Goal: Transaction & Acquisition: Purchase product/service

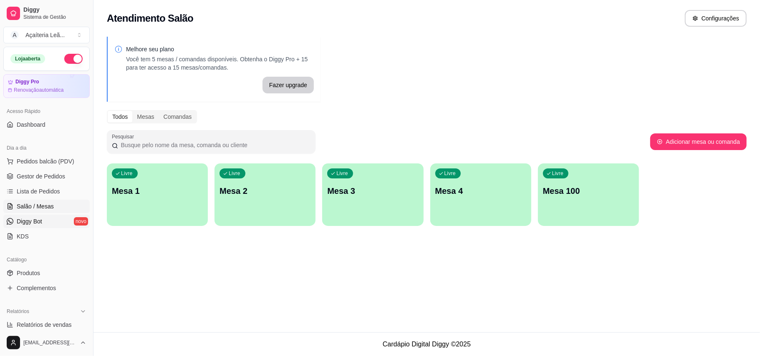
click at [43, 219] on link "Diggy Bot novo" at bounding box center [46, 221] width 86 height 13
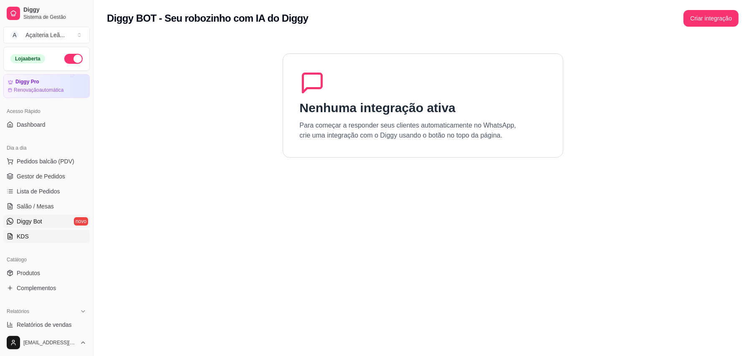
click at [40, 234] on link "KDS" at bounding box center [46, 236] width 86 height 13
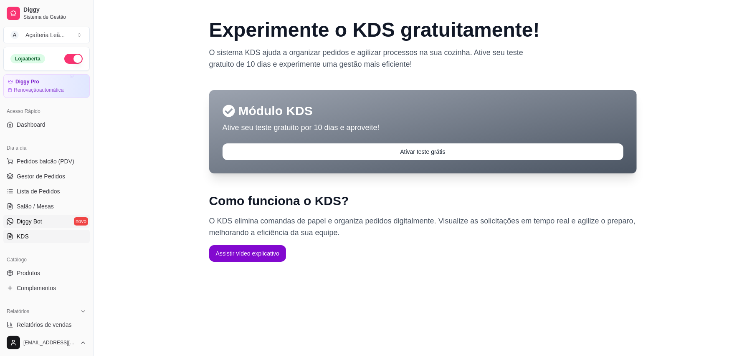
click at [41, 222] on span "Diggy Bot" at bounding box center [29, 221] width 25 height 8
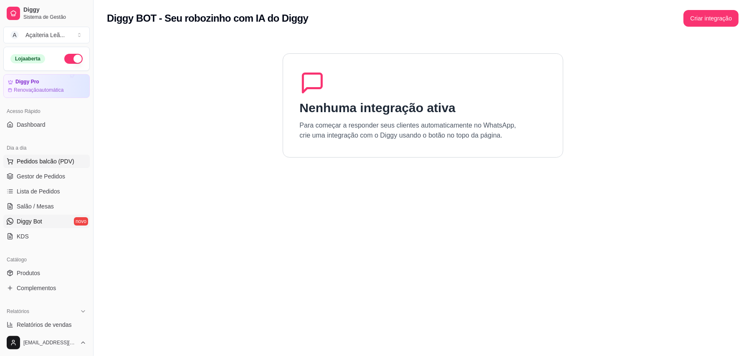
click at [48, 162] on span "Pedidos balcão (PDV)" at bounding box center [46, 161] width 58 height 8
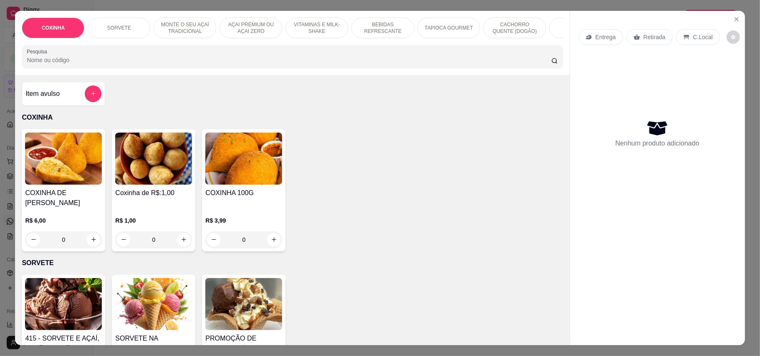
click at [412, 172] on div "COXINHA DE FRANGO R$ 6,00 0 Coxinha de R$:1,00 R$ 1,00 0 COXINHA 100G R$ 3,99 0" at bounding box center [292, 190] width 541 height 122
drag, startPoint x: 410, startPoint y: 167, endPoint x: 419, endPoint y: 157, distance: 13.9
click at [407, 167] on div "COXINHA DE FRANGO R$ 6,00 0 Coxinha de R$:1,00 R$ 1,00 0 COXINHA 100G R$ 3,99 0" at bounding box center [292, 190] width 541 height 122
click at [730, 20] on button "Close" at bounding box center [736, 19] width 13 height 13
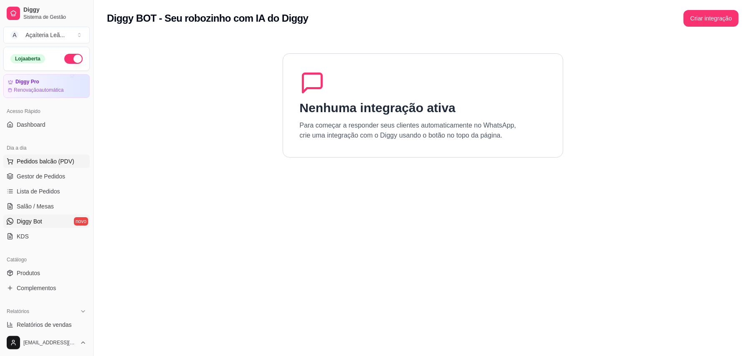
click at [41, 158] on span "Pedidos balcão (PDV)" at bounding box center [46, 161] width 58 height 8
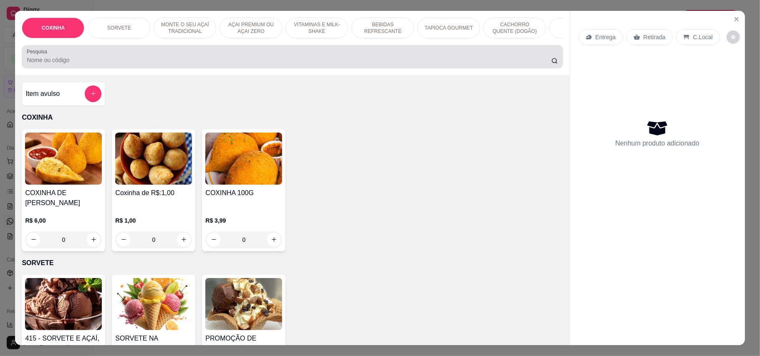
drag, startPoint x: 548, startPoint y: 75, endPoint x: 540, endPoint y: 73, distance: 8.1
click at [544, 68] on div "Pesquisa" at bounding box center [292, 56] width 541 height 23
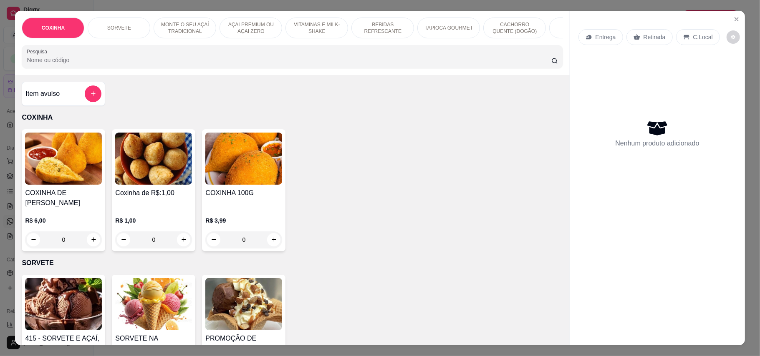
click at [453, 132] on div "Item avulso COXINHA COXINHA DE FRANGO R$ 6,00 0 Coxinha de R$:1,00 R$ 1,00 0 CO…" at bounding box center [292, 210] width 554 height 271
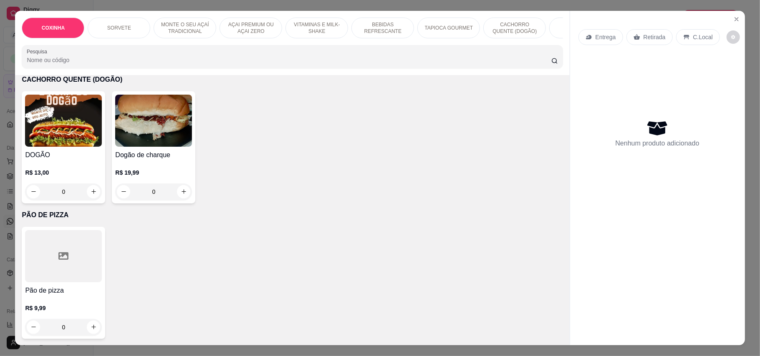
click at [67, 121] on img at bounding box center [63, 121] width 77 height 52
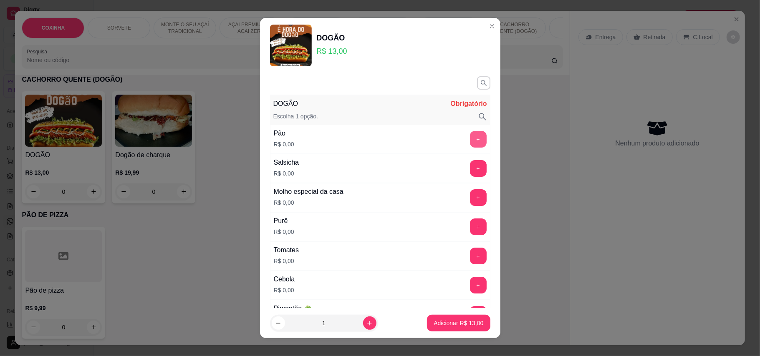
click at [470, 134] on button "+" at bounding box center [478, 139] width 17 height 17
click at [470, 161] on button "+" at bounding box center [478, 168] width 16 height 16
click at [470, 196] on button "+" at bounding box center [478, 197] width 16 height 16
click at [470, 226] on button "+" at bounding box center [478, 227] width 17 height 17
click at [470, 251] on button "+" at bounding box center [478, 256] width 17 height 17
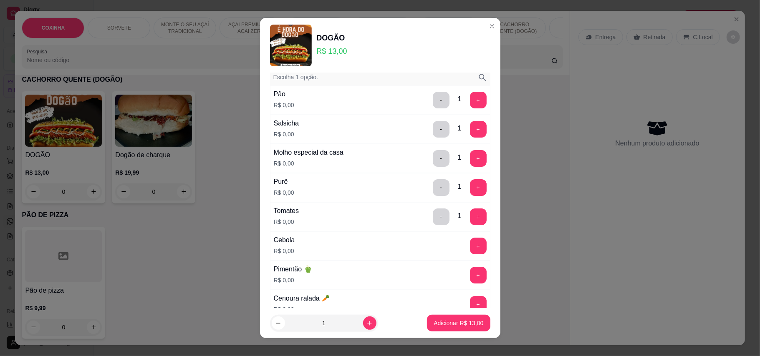
scroll to position [56, 0]
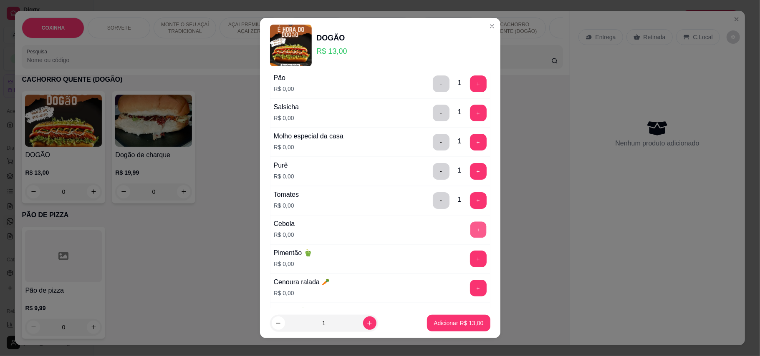
click at [470, 232] on button "+" at bounding box center [478, 230] width 16 height 16
click at [470, 258] on button "+" at bounding box center [478, 259] width 17 height 17
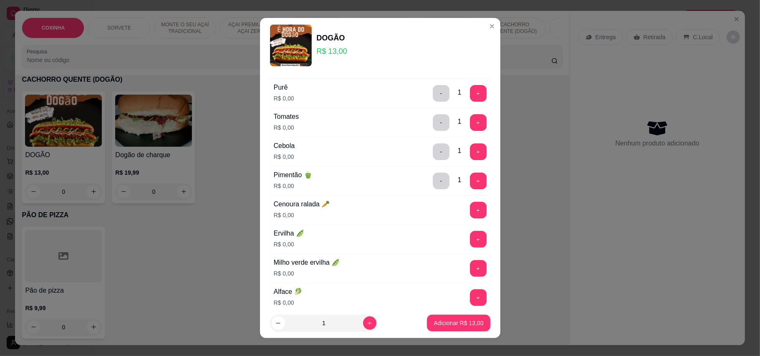
scroll to position [167, 0]
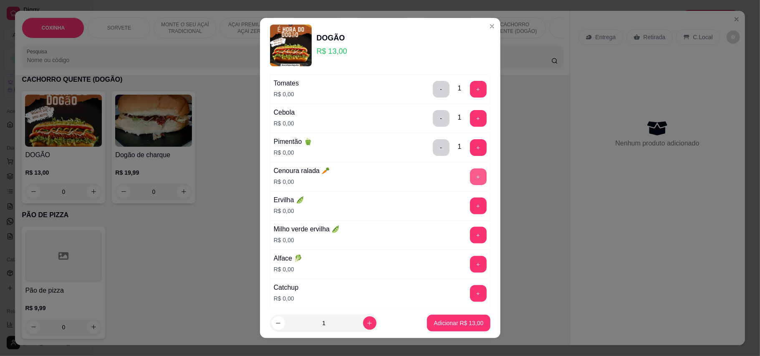
click at [470, 179] on button "+" at bounding box center [478, 177] width 17 height 17
click at [470, 209] on button "+" at bounding box center [478, 206] width 16 height 16
click at [470, 230] on button "+" at bounding box center [478, 235] width 17 height 17
click at [470, 271] on button "+" at bounding box center [478, 264] width 17 height 17
click at [470, 293] on button "+" at bounding box center [478, 294] width 16 height 16
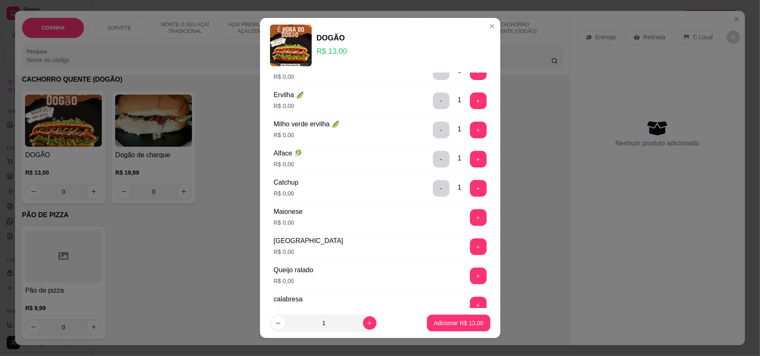
scroll to position [278, 0]
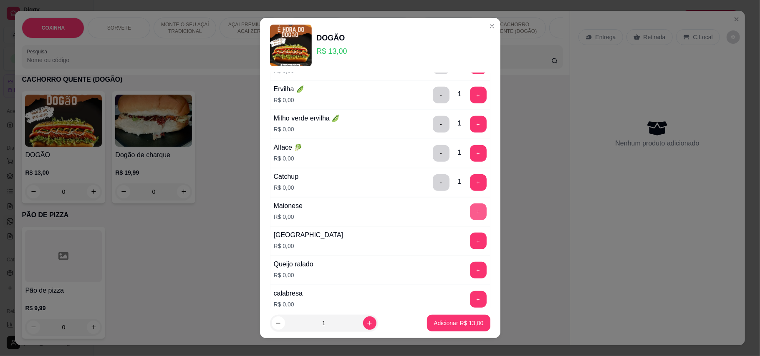
click at [470, 217] on button "+" at bounding box center [478, 212] width 17 height 17
click at [470, 248] on button "+" at bounding box center [478, 241] width 17 height 17
click at [470, 269] on button "+" at bounding box center [478, 270] width 16 height 16
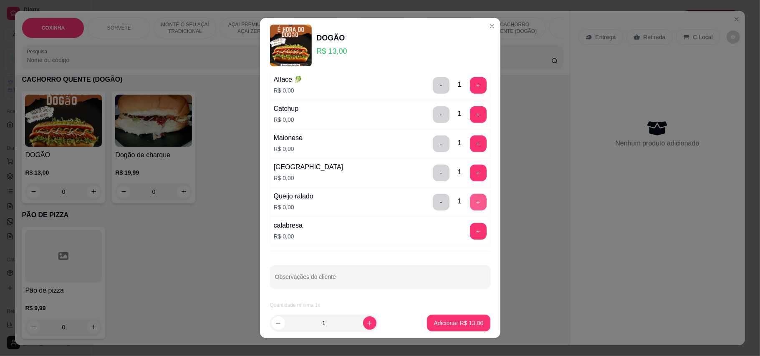
scroll to position [351, 0]
click at [470, 226] on button "+" at bounding box center [478, 231] width 17 height 17
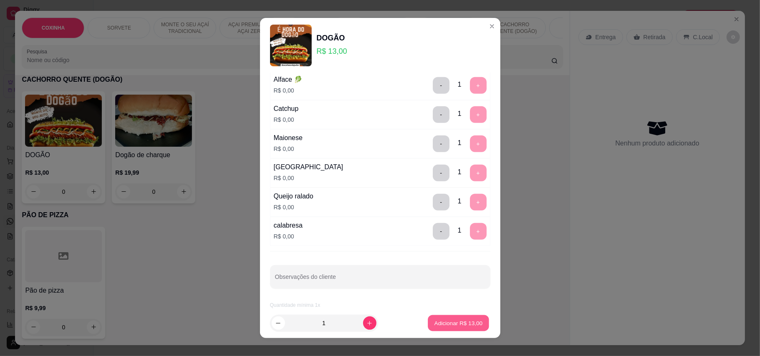
click at [451, 326] on p "Adicionar R$ 13,00" at bounding box center [459, 324] width 48 height 8
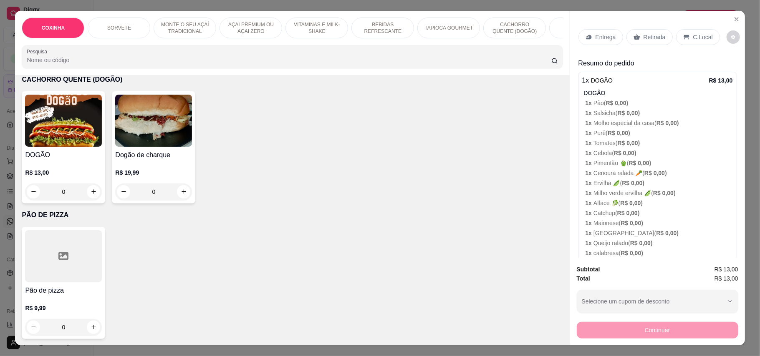
click at [705, 37] on p "C.Local" at bounding box center [703, 37] width 20 height 8
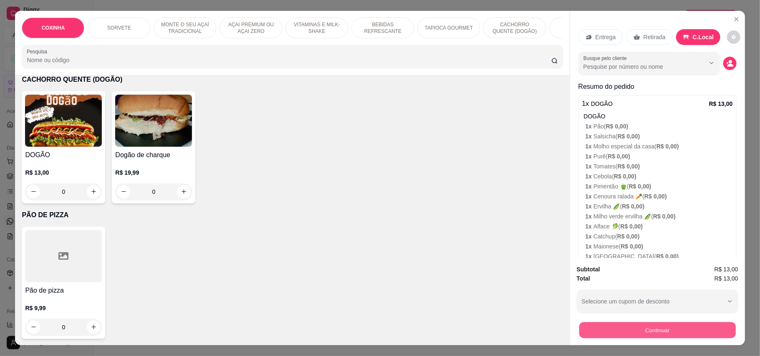
click at [667, 329] on button "Continuar" at bounding box center [657, 331] width 157 height 16
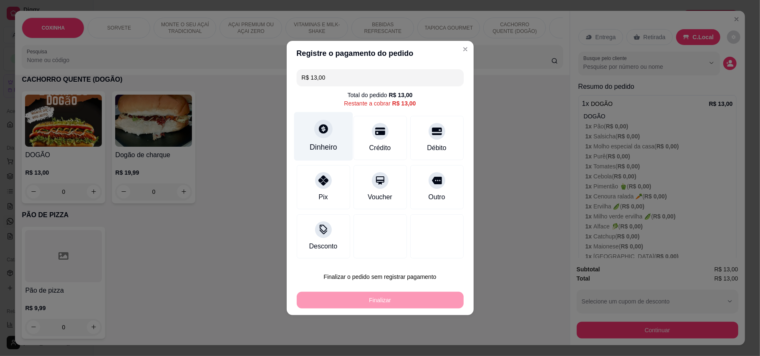
click at [323, 137] on div at bounding box center [323, 129] width 18 height 18
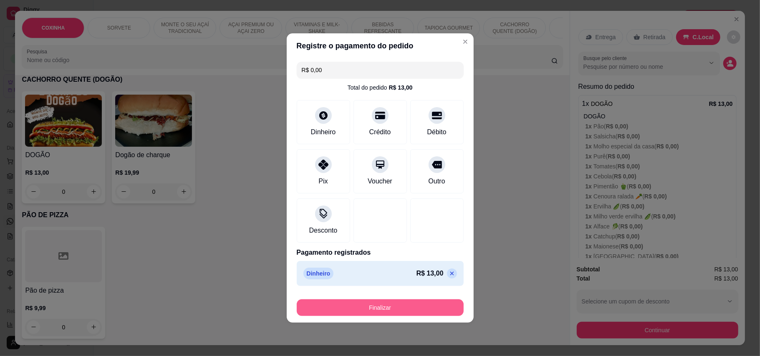
click at [411, 306] on button "Finalizar" at bounding box center [380, 308] width 167 height 17
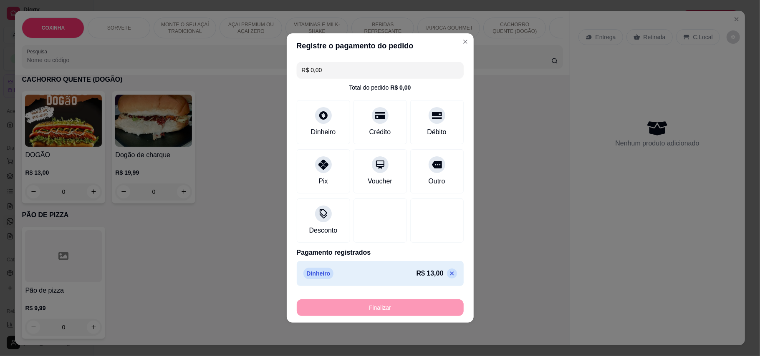
type input "-R$ 13,00"
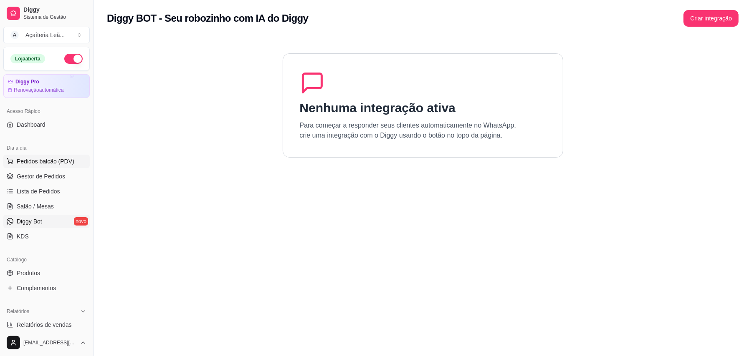
click at [43, 159] on span "Pedidos balcão (PDV)" at bounding box center [46, 161] width 58 height 8
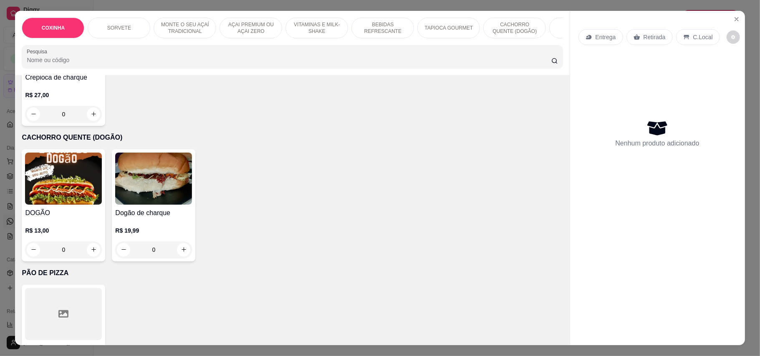
scroll to position [1336, 0]
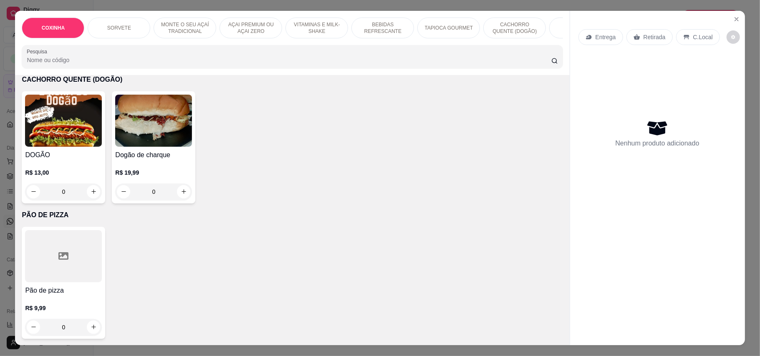
click at [51, 147] on img at bounding box center [63, 121] width 77 height 52
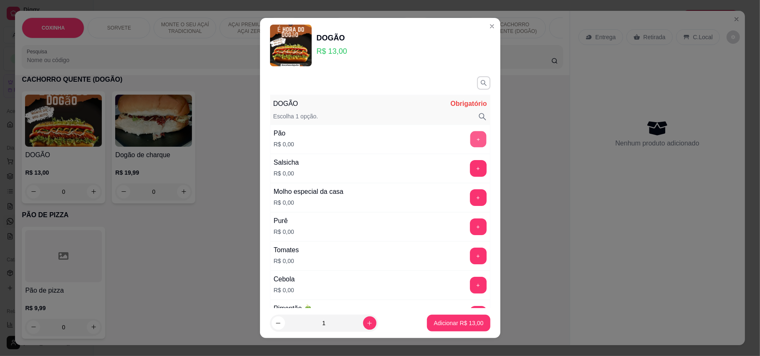
click at [470, 139] on button "+" at bounding box center [478, 139] width 16 height 16
click at [470, 172] on button "+" at bounding box center [478, 168] width 17 height 17
click at [470, 192] on button "+" at bounding box center [478, 197] width 17 height 17
click at [470, 233] on button "+" at bounding box center [478, 227] width 17 height 17
click at [470, 249] on button "+" at bounding box center [478, 256] width 16 height 16
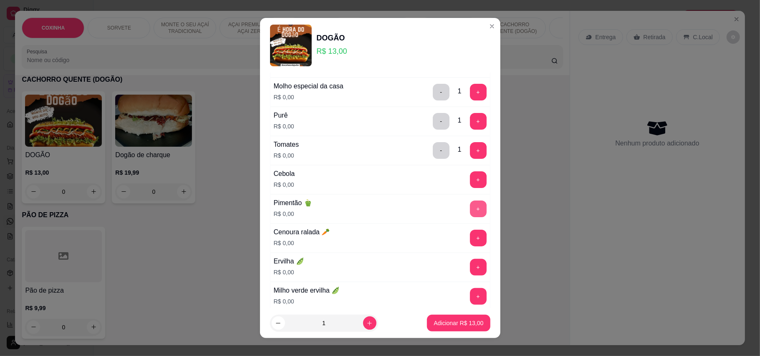
scroll to position [111, 0]
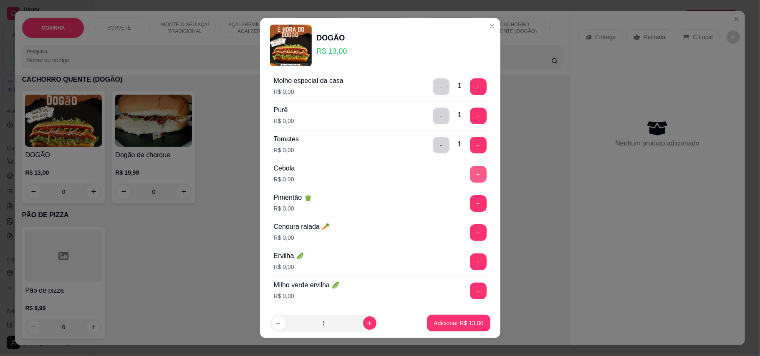
click at [470, 178] on button "+" at bounding box center [478, 174] width 17 height 17
click at [470, 206] on button "+" at bounding box center [478, 203] width 17 height 17
click at [470, 237] on button "+" at bounding box center [478, 233] width 17 height 17
click at [470, 259] on button "+" at bounding box center [478, 262] width 16 height 16
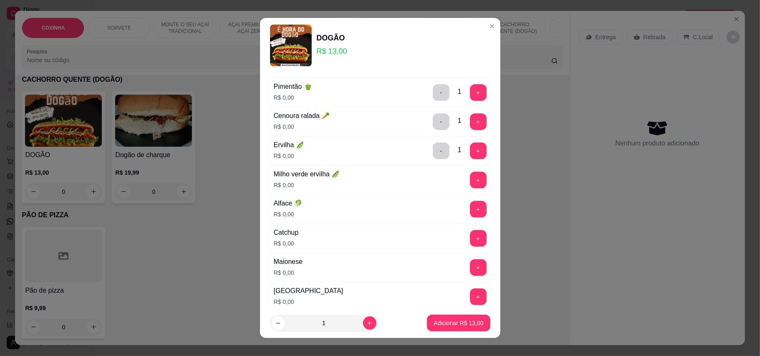
scroll to position [222, 0]
click at [470, 176] on button "+" at bounding box center [478, 180] width 17 height 17
click at [470, 212] on button "+" at bounding box center [478, 209] width 16 height 16
click at [470, 239] on button "+" at bounding box center [478, 238] width 16 height 16
click at [470, 266] on button "+" at bounding box center [478, 267] width 16 height 16
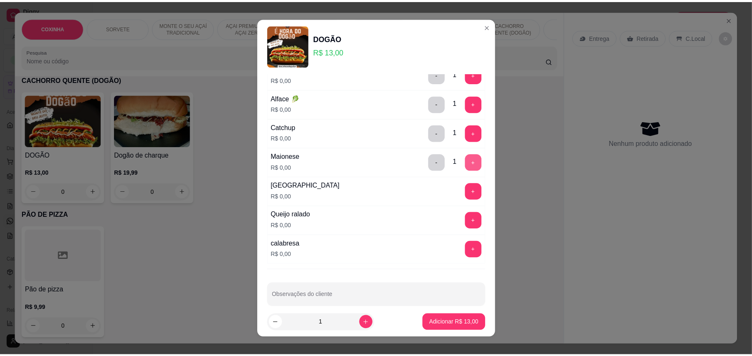
scroll to position [351, 0]
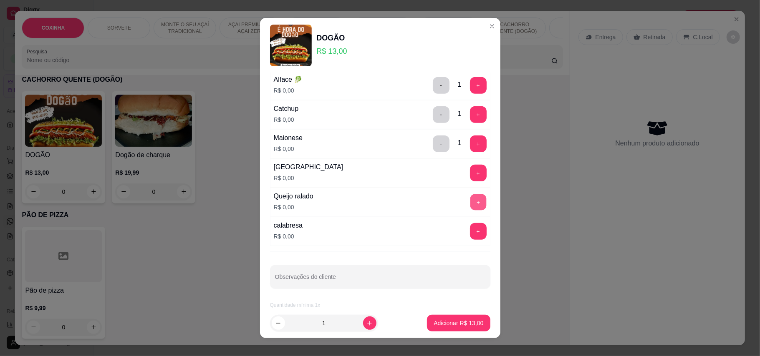
click at [470, 198] on button "+" at bounding box center [478, 202] width 16 height 16
click at [470, 233] on button "+" at bounding box center [478, 231] width 17 height 17
click at [445, 324] on p "Adicionar R$ 13,00" at bounding box center [459, 324] width 48 height 8
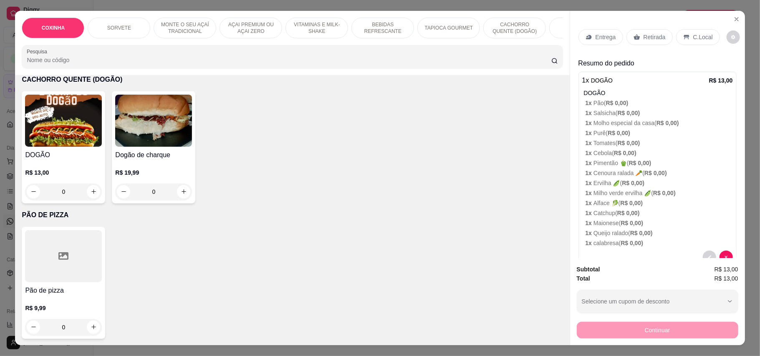
click at [653, 40] on p "Retirada" at bounding box center [655, 37] width 22 height 8
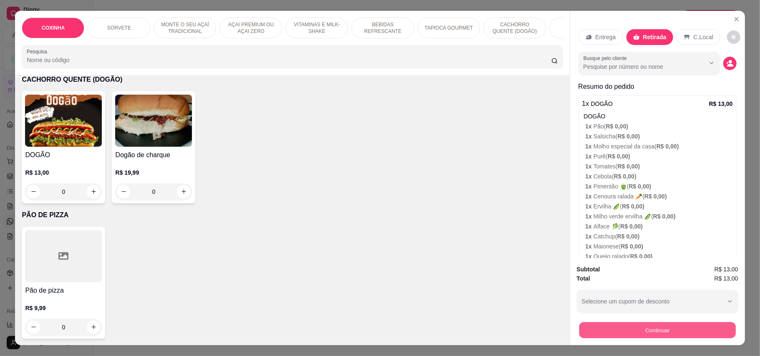
click at [638, 325] on button "Continuar" at bounding box center [657, 331] width 157 height 16
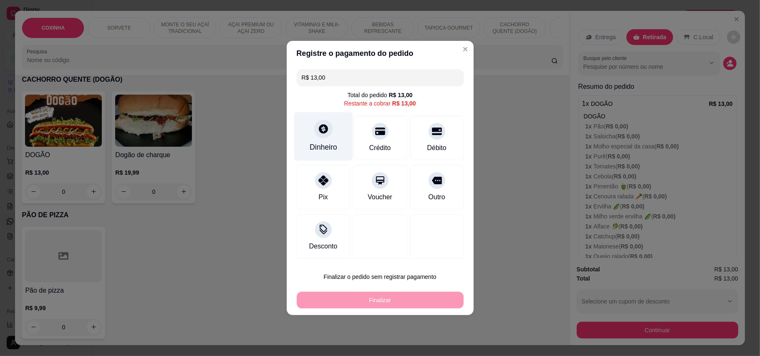
click at [316, 141] on div "Dinheiro" at bounding box center [323, 136] width 59 height 49
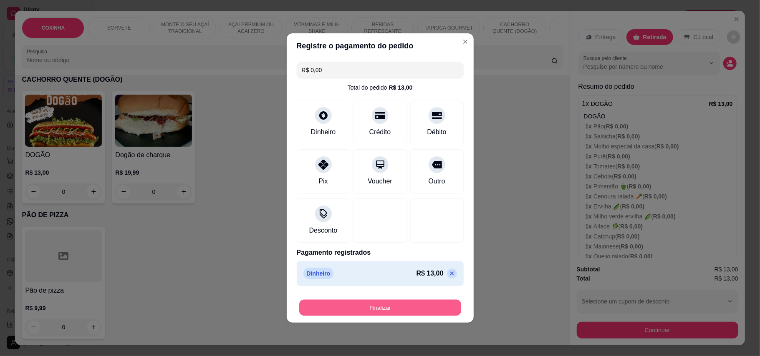
click at [426, 306] on button "Finalizar" at bounding box center [380, 308] width 162 height 16
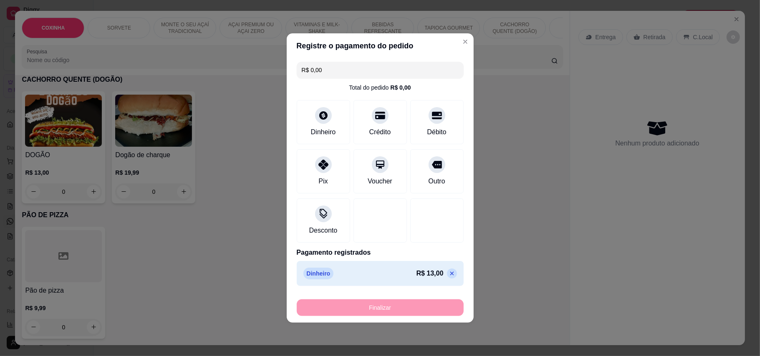
type input "-R$ 13,00"
